Goal: Information Seeking & Learning: Learn about a topic

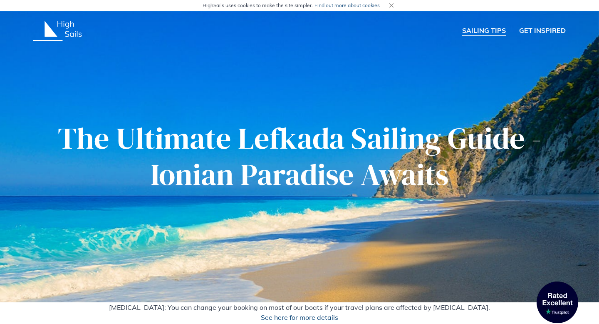
click at [482, 30] on link "SAILING TIPS" at bounding box center [484, 30] width 44 height 11
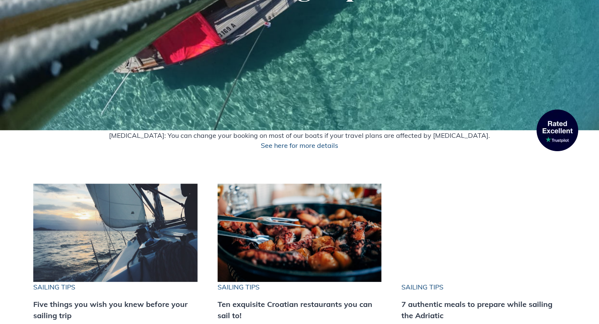
scroll to position [306, 0]
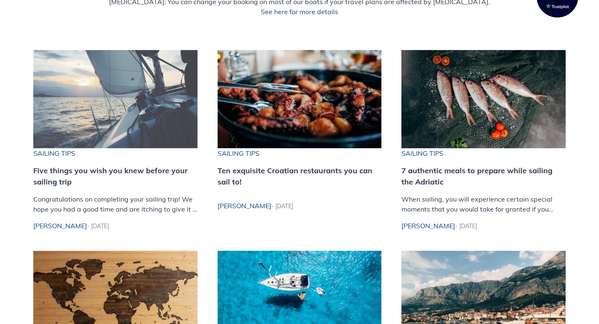
click at [122, 108] on img at bounding box center [115, 99] width 164 height 98
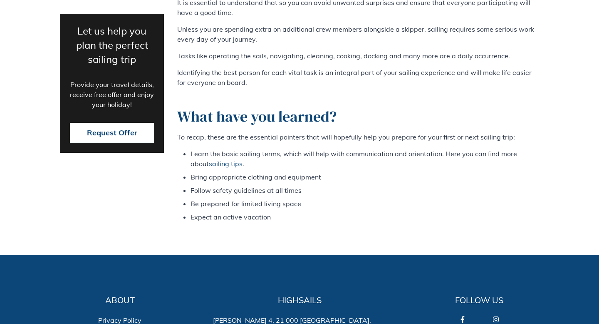
scroll to position [2525, 0]
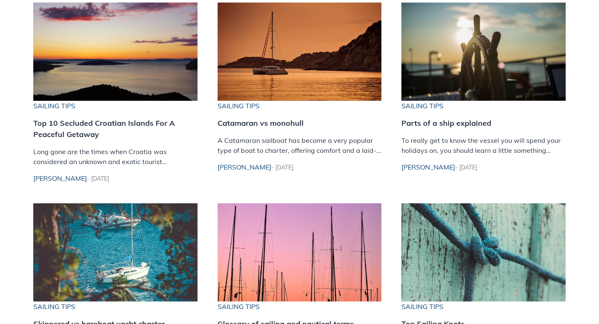
scroll to position [755, 0]
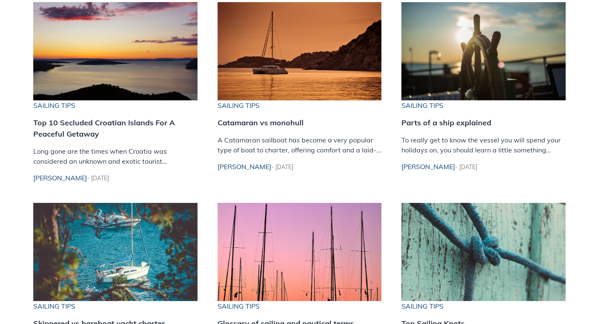
click at [259, 120] on h3 "Catamaran vs monohull" at bounding box center [300, 122] width 164 height 11
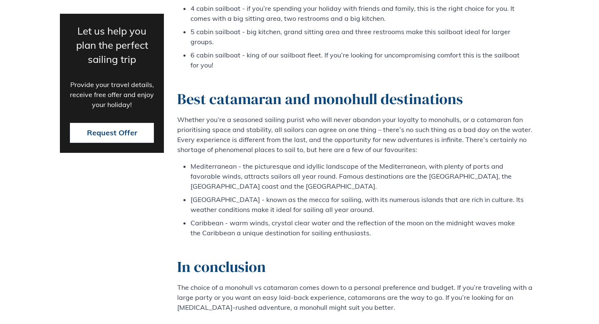
scroll to position [1744, 0]
